Goal: Information Seeking & Learning: Learn about a topic

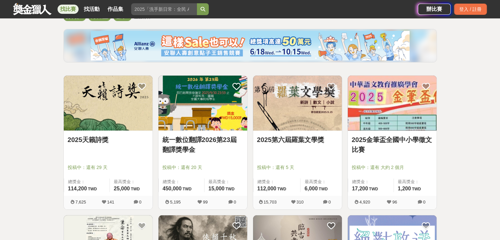
scroll to position [68, 0]
click at [295, 120] on img at bounding box center [297, 103] width 89 height 55
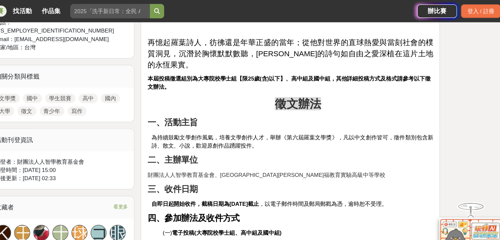
scroll to position [271, 0]
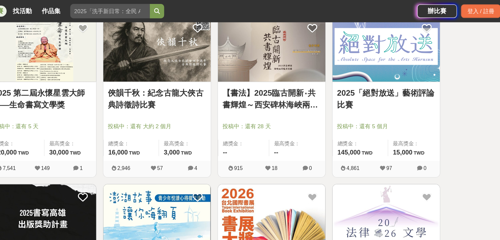
scroll to position [68, 0]
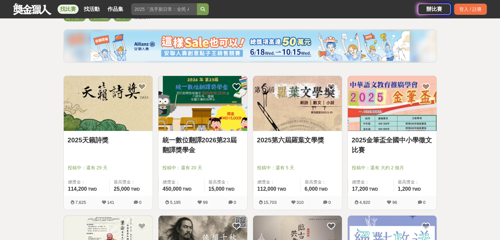
click at [207, 143] on link "統一數位翻譯2026第23屆翻譯獎學金" at bounding box center [203, 145] width 81 height 20
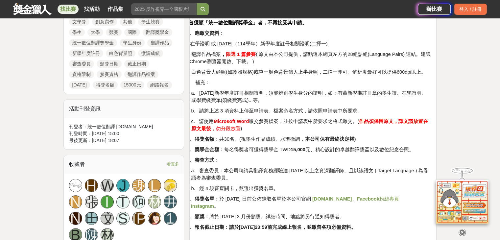
scroll to position [318, 0]
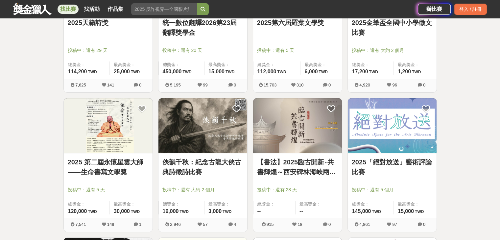
scroll to position [68, 0]
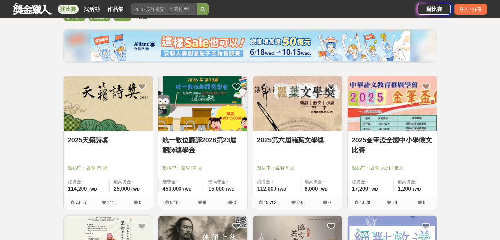
click at [107, 132] on div "2025天籟詩獎 投稿中：還有 29 天 總獎金： 114,200 114,200 TWD 最高獎金： 25,000 TWD" at bounding box center [108, 163] width 89 height 65
click at [140, 130] on img at bounding box center [108, 103] width 89 height 55
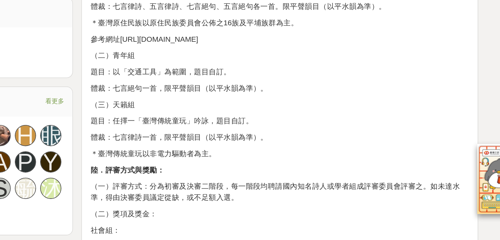
scroll to position [346, 0]
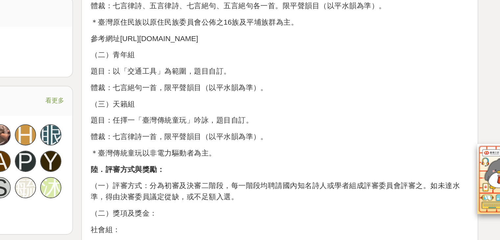
drag, startPoint x: 266, startPoint y: 148, endPoint x: 283, endPoint y: 148, distance: 17.8
click at [283, 138] on p "題目：以「交通工具」為範圍，題目自訂。" at bounding box center [313, 134] width 236 height 7
click at [269, 148] on p "體裁：七言絕句一首，限平聲韻目（以平水韻為準）。" at bounding box center [313, 144] width 236 height 7
drag, startPoint x: 269, startPoint y: 157, endPoint x: 249, endPoint y: 158, distance: 19.8
click at [249, 148] on p "體裁：七言絕句一首，限平聲韻目（以平水韻為準）。" at bounding box center [313, 144] width 236 height 7
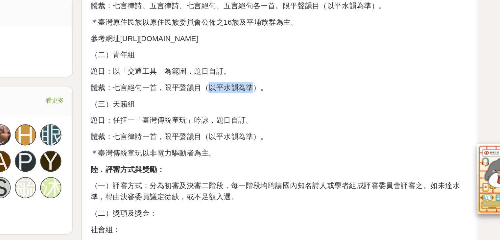
click at [259, 148] on p "體裁：七言絕句一首，限平聲韻目（以平水韻為準）。" at bounding box center [313, 144] width 236 height 7
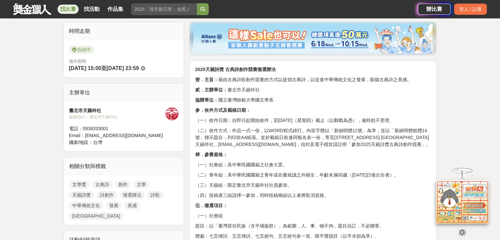
scroll to position [203, 0]
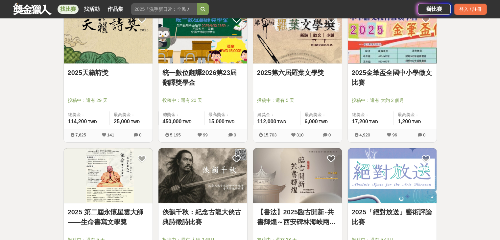
scroll to position [136, 0]
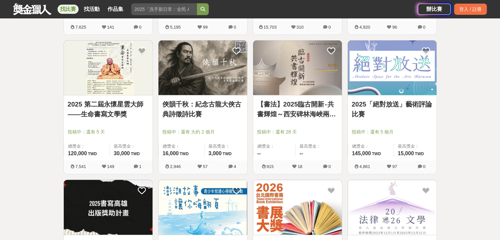
scroll to position [252, 0]
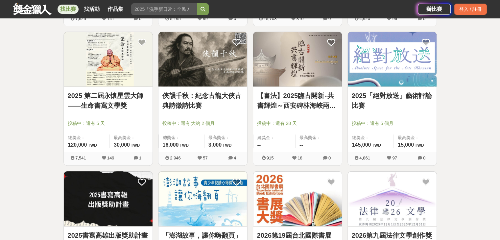
click at [99, 108] on link "2025 第二屆永懷星雲大師——生命書寫文學獎" at bounding box center [108, 101] width 81 height 20
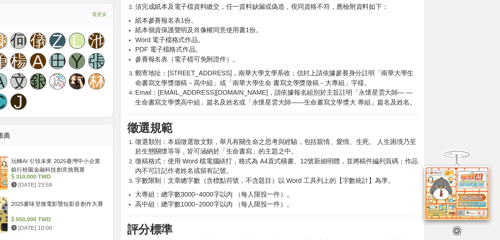
scroll to position [378, 0]
drag, startPoint x: 250, startPoint y: 149, endPoint x: 259, endPoint y: 149, distance: 8.3
click at [259, 157] on span "徵選類別：本屆徵選散文類，舉凡有關生命之思考與經驗，包括親情、愛情、生死、 人生困境乃至於生態關懷等等，皆可涵納於「生命書寫」的主題之中。" at bounding box center [316, 163] width 228 height 13
click at [261, 157] on span "徵選類別：本屆徵選散文類，舉凡有關生命之思考與經驗，包括親情、愛情、生死、 人生困境乃至於生態關懷等等，皆可涵納於「生命書寫」的主題之中。" at bounding box center [316, 163] width 228 height 13
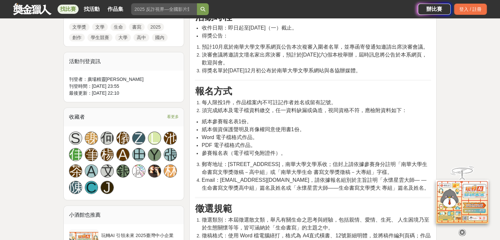
scroll to position [317, 0]
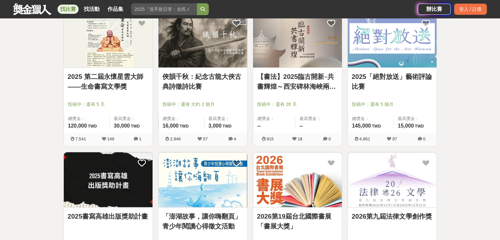
scroll to position [271, 0]
click at [107, 195] on img at bounding box center [108, 180] width 89 height 55
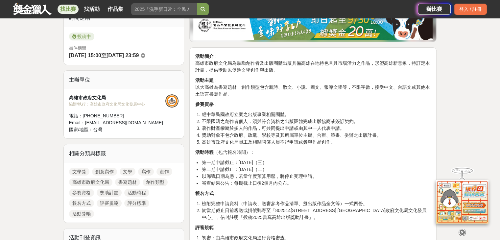
scroll to position [173, 0]
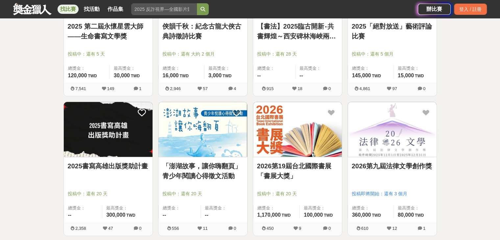
scroll to position [322, 0]
click at [291, 129] on img at bounding box center [297, 129] width 89 height 55
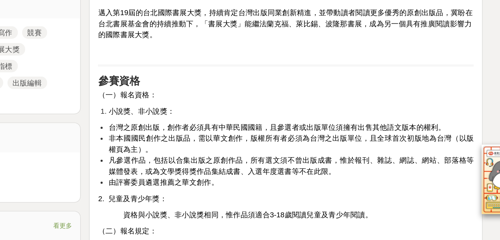
scroll to position [242, 0]
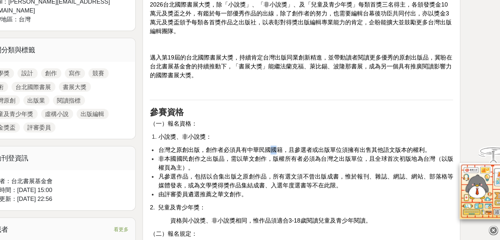
drag, startPoint x: 272, startPoint y: 146, endPoint x: 295, endPoint y: 166, distance: 30.8
click at [295, 167] on span "台灣之原創出版，創作者必須具有中華民國國籍，且參選者或出版單位須擁有出售其他語文版本的權利。" at bounding box center [308, 169] width 212 height 5
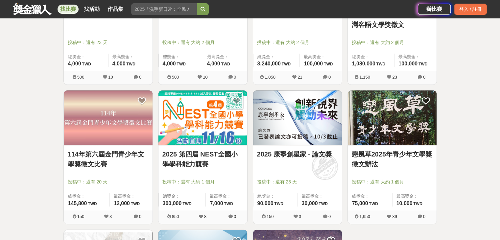
scroll to position [627, 0]
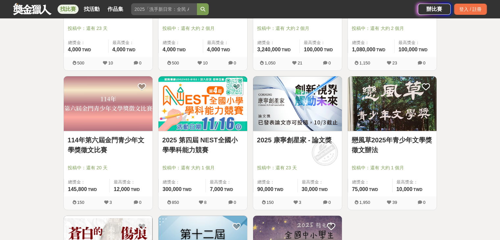
click at [387, 106] on img at bounding box center [392, 103] width 89 height 55
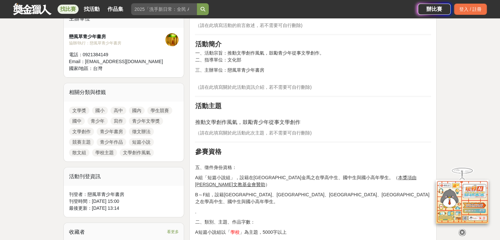
scroll to position [236, 0]
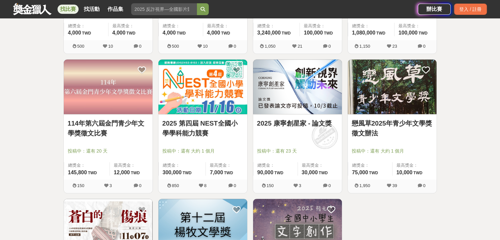
scroll to position [644, 0]
click at [89, 105] on img at bounding box center [108, 86] width 89 height 55
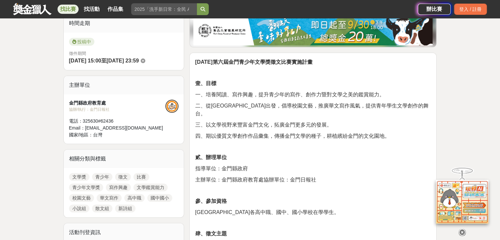
scroll to position [186, 0]
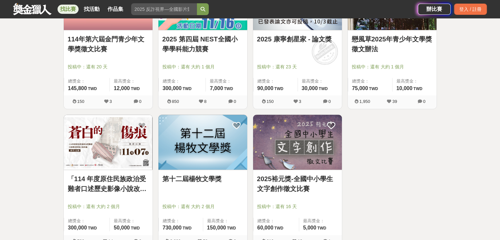
scroll to position [731, 0]
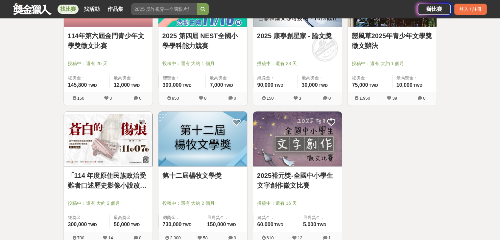
click at [202, 135] on img at bounding box center [203, 139] width 89 height 55
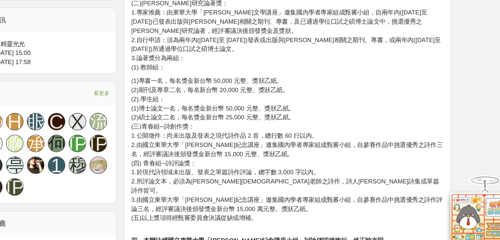
scroll to position [379, 0]
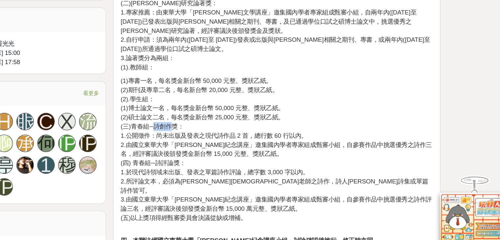
drag, startPoint x: 223, startPoint y: 128, endPoint x: 237, endPoint y: 128, distance: 14.2
click at [237, 128] on p "(1)專書一名，每名獎金新台幣 50,000 元整、獎狀乙紙。 (2)期刊及專章二名，每名新台幣 20,000 元整、獎狀乙紙。 (2).學生組： (1)博士…" at bounding box center [313, 147] width 236 height 111
click at [240, 138] on p "(1)專書一名，每名獎金新台幣 50,000 元整、獎狀乙紙。 (2)期刊及專章二名，每名新台幣 20,000 元整、獎狀乙紙。 (2).學生組： (1)博士…" at bounding box center [313, 147] width 236 height 111
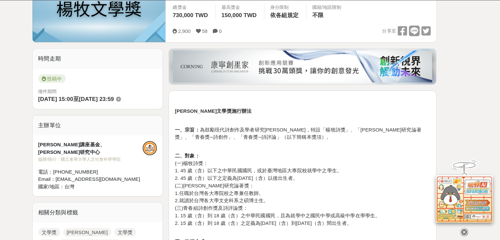
scroll to position [161, 0]
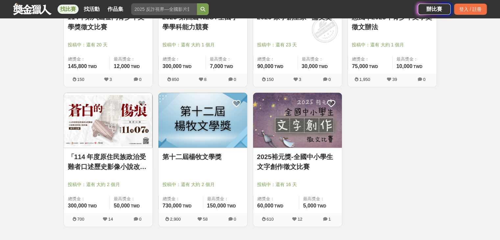
scroll to position [753, 0]
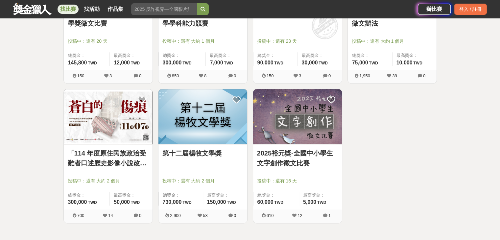
click at [284, 130] on img at bounding box center [297, 116] width 89 height 55
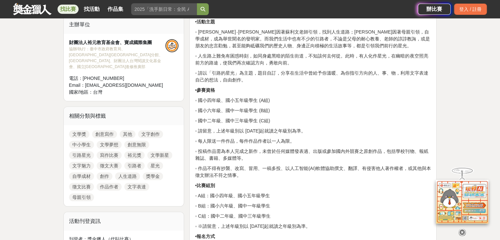
scroll to position [230, 0]
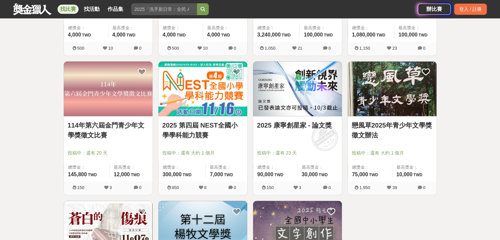
scroll to position [643, 0]
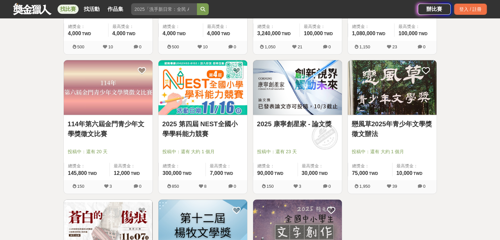
click at [385, 90] on img at bounding box center [392, 87] width 89 height 55
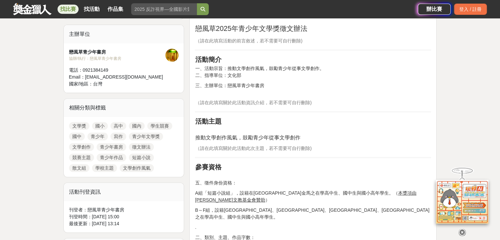
scroll to position [221, 0]
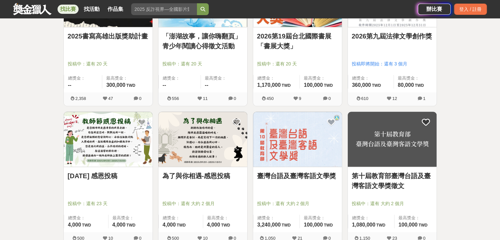
scroll to position [450, 0]
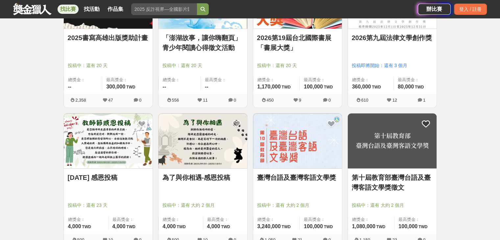
click at [195, 147] on img at bounding box center [203, 141] width 89 height 55
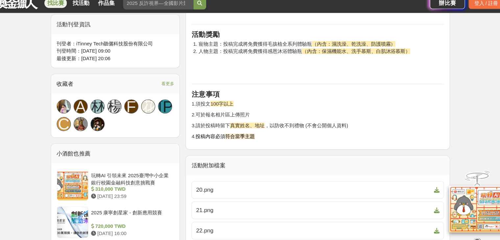
scroll to position [435, 0]
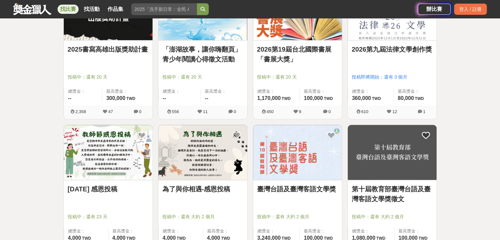
scroll to position [442, 0]
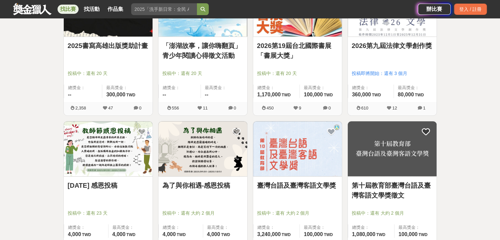
click at [97, 168] on img at bounding box center [108, 148] width 89 height 55
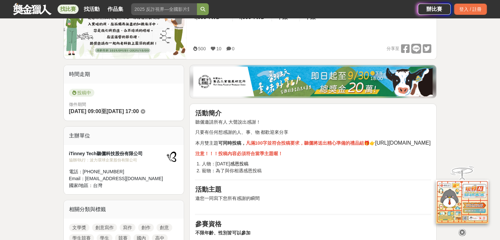
scroll to position [120, 0]
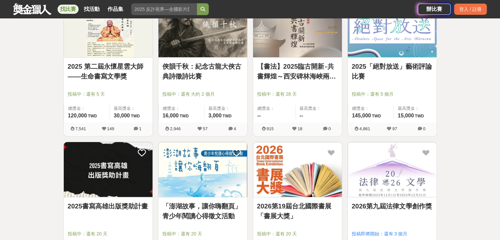
scroll to position [281, 0]
click at [219, 195] on img at bounding box center [203, 169] width 89 height 55
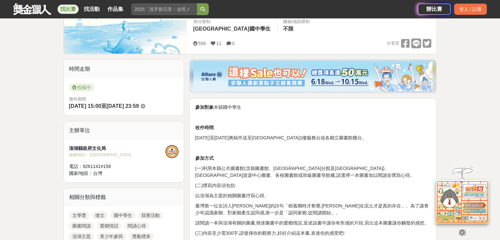
scroll to position [125, 0]
